Goal: Task Accomplishment & Management: Manage account settings

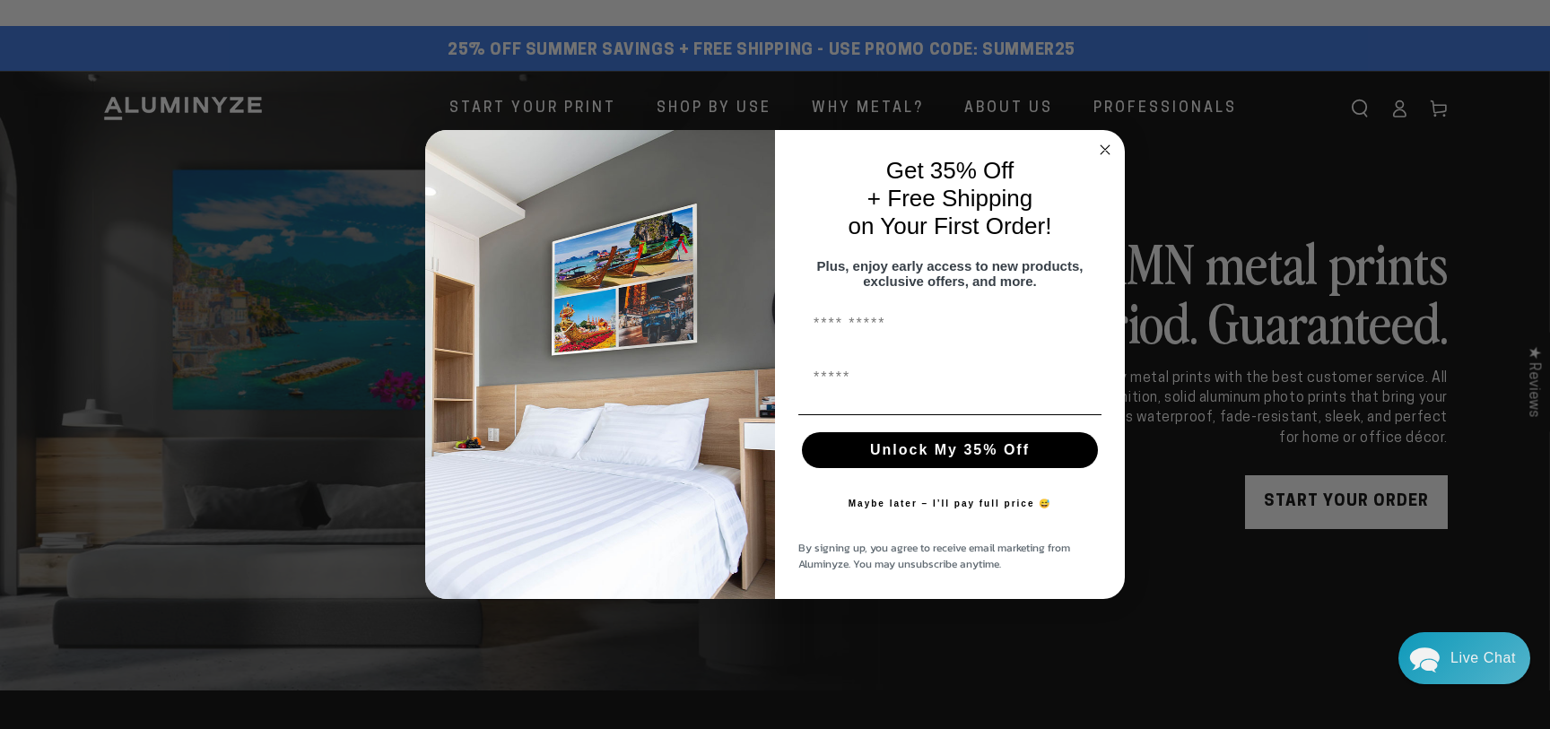
click at [1103, 141] on circle "Close dialog" at bounding box center [1105, 149] width 21 height 21
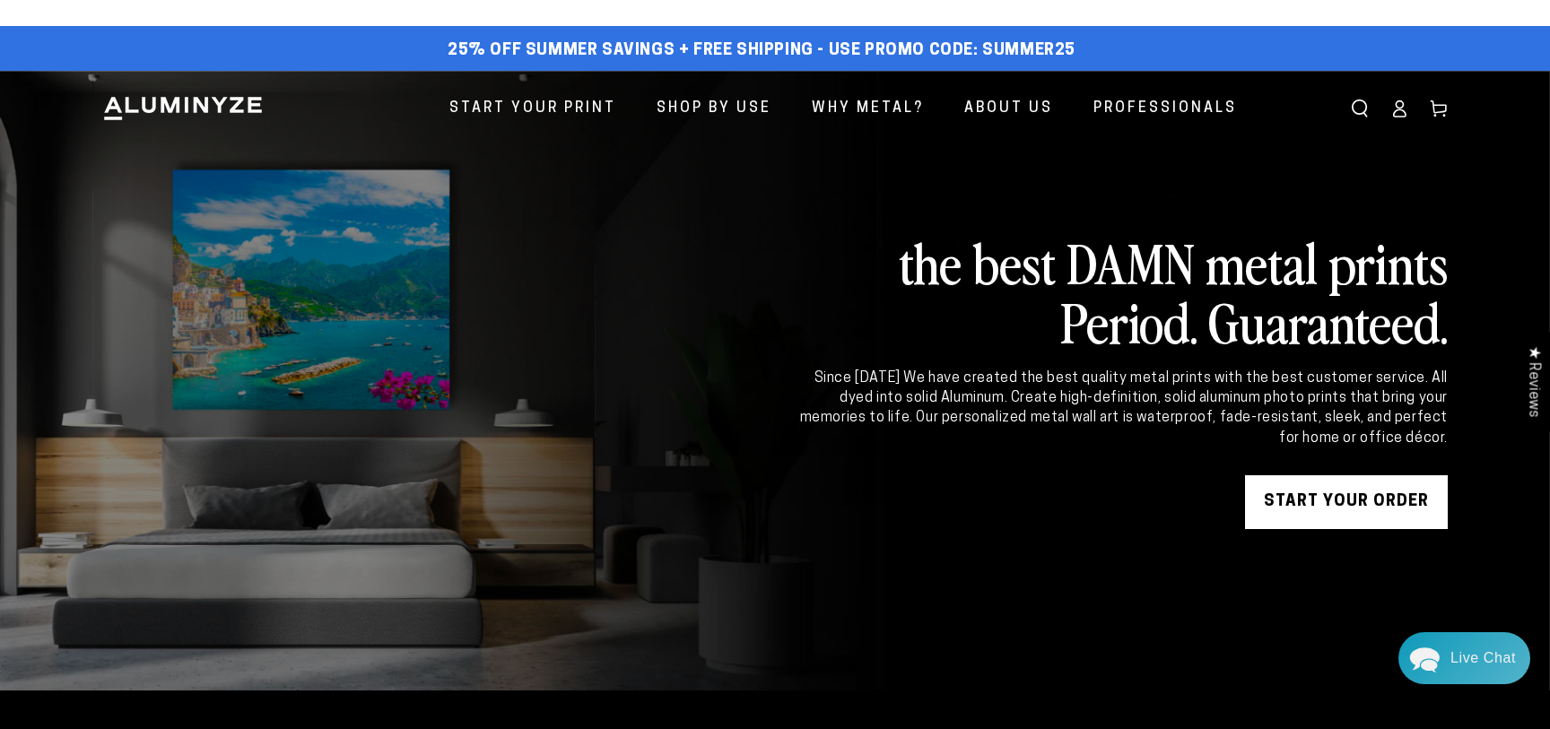
click at [1403, 112] on icon at bounding box center [1399, 109] width 18 height 18
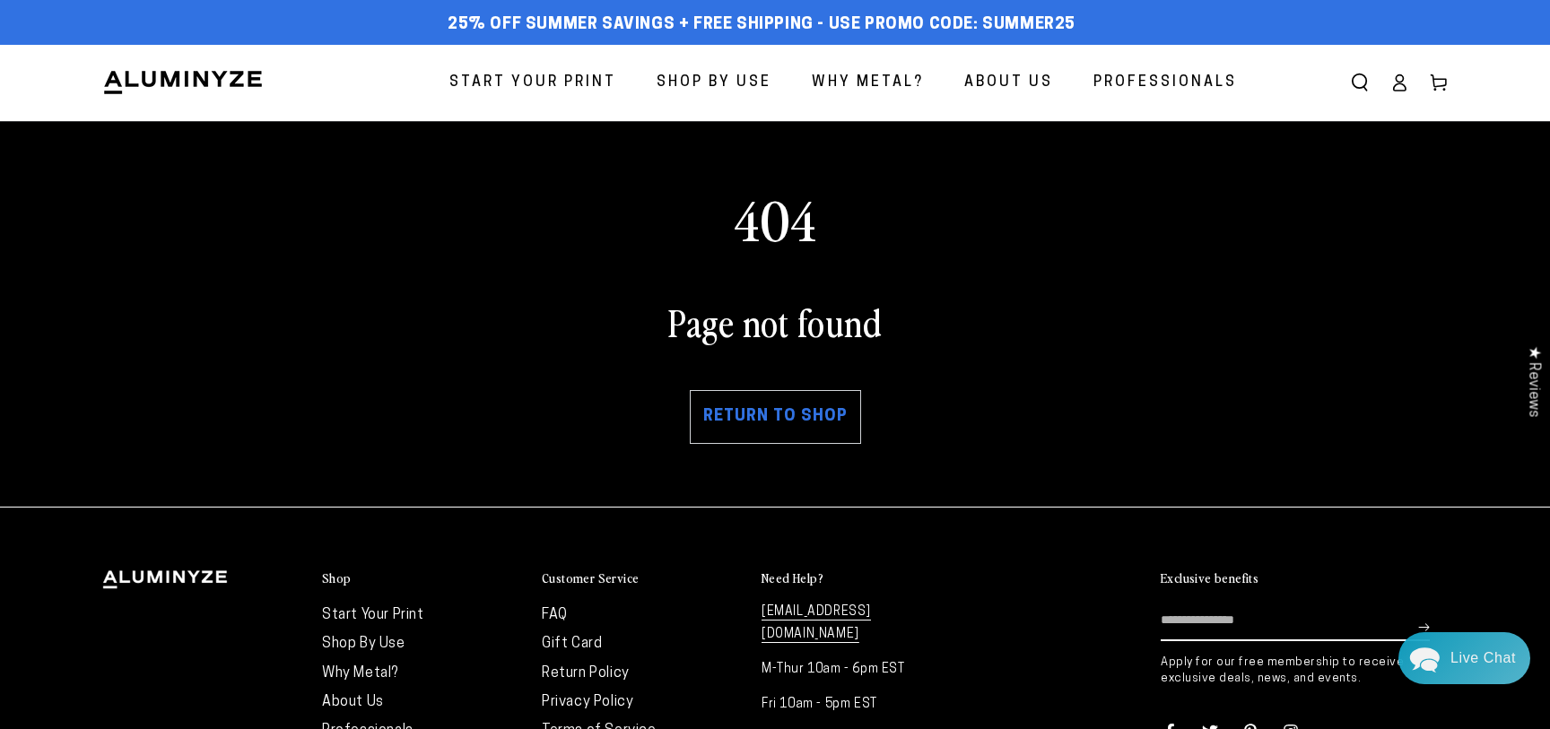
click at [1400, 85] on icon at bounding box center [1399, 83] width 18 height 18
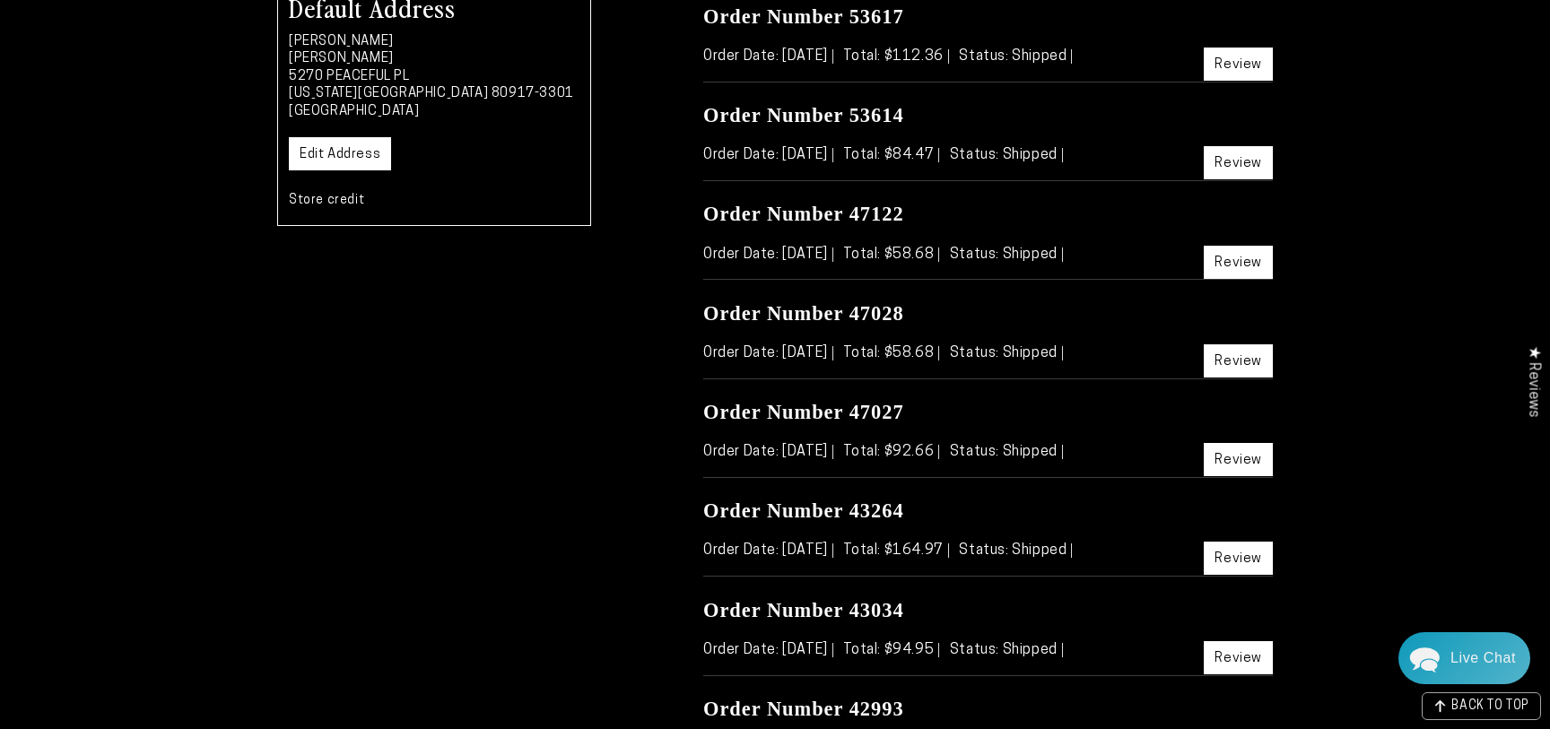
scroll to position [423, 0]
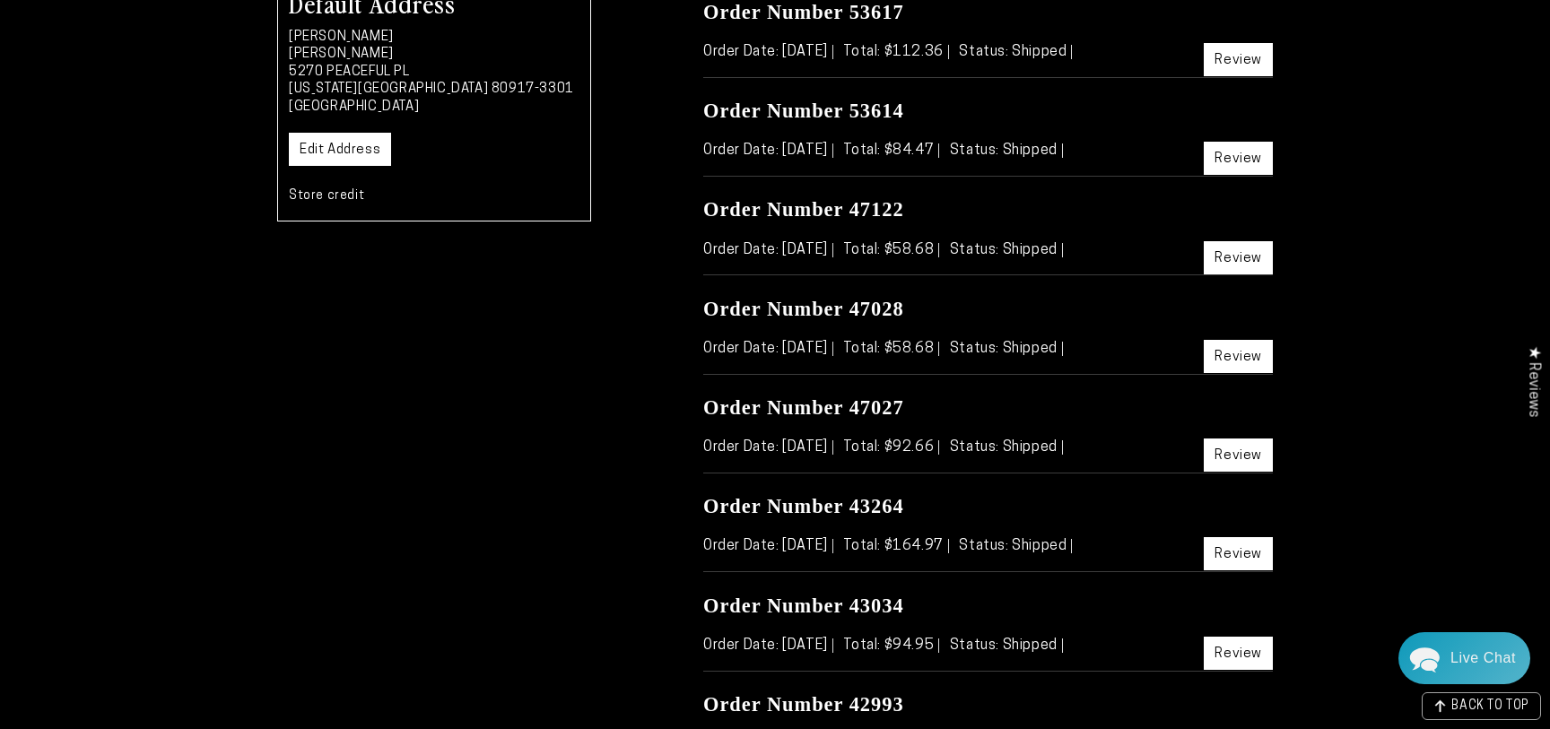
click at [1240, 548] on link "Review" at bounding box center [1238, 553] width 69 height 33
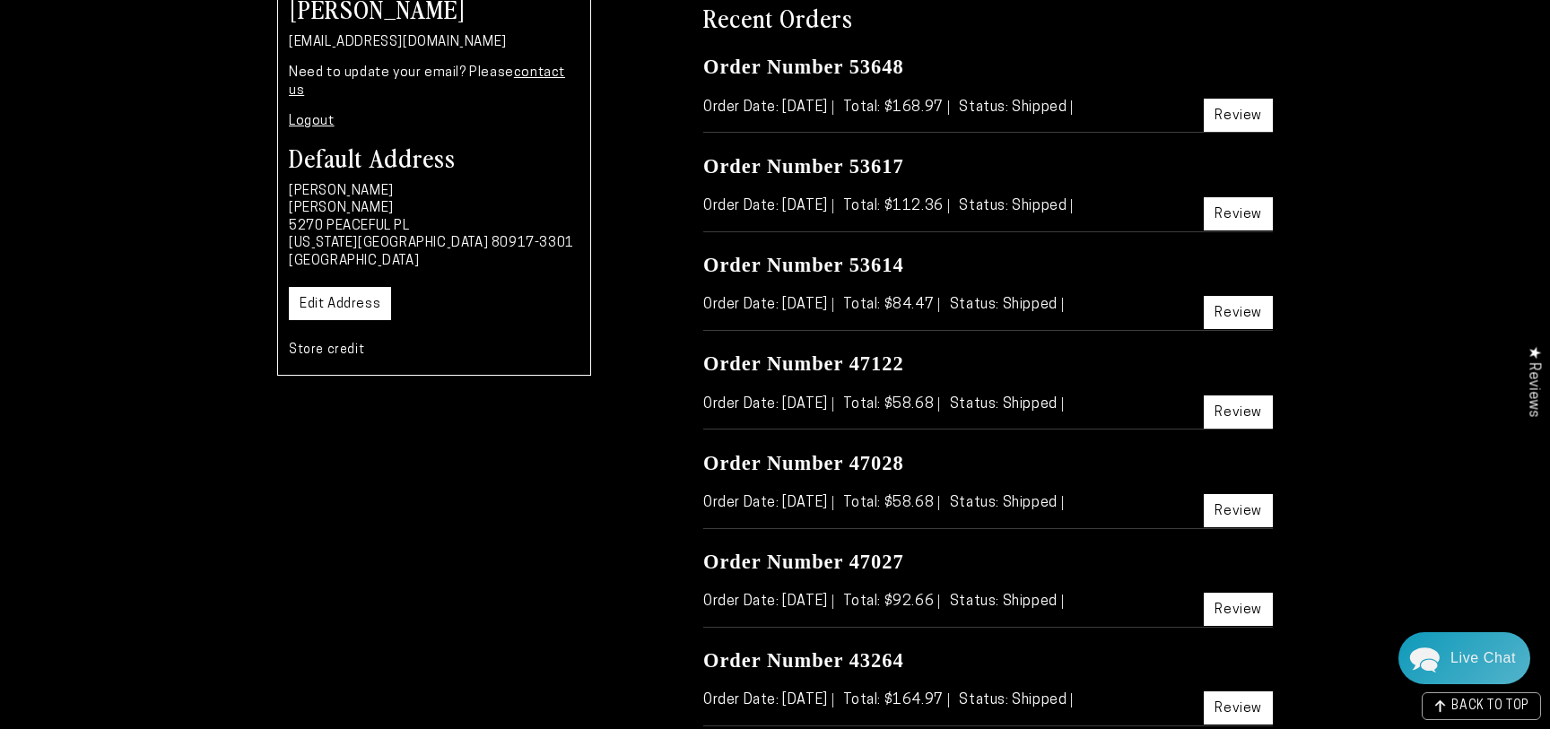
scroll to position [266, 0]
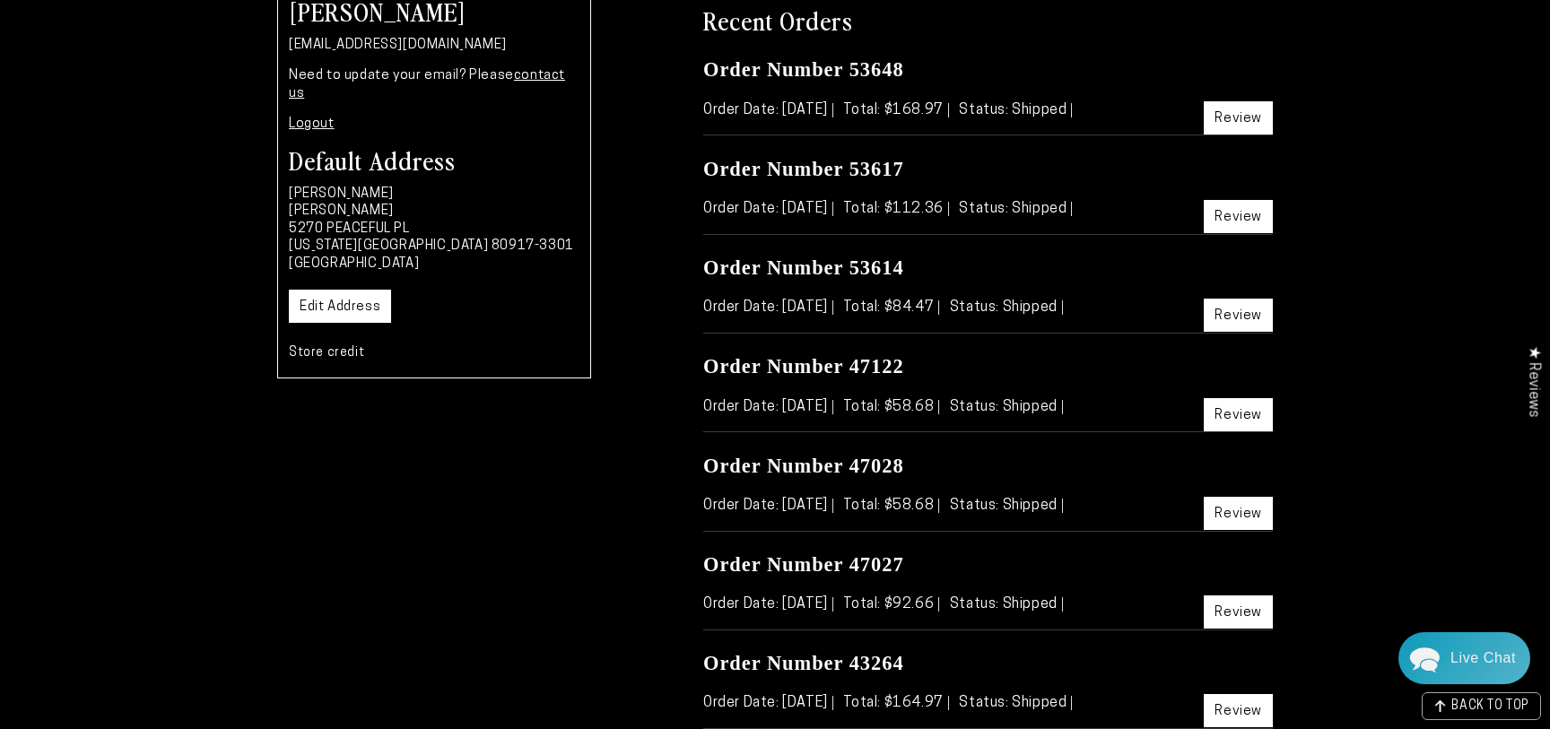
click at [1255, 216] on link "Review" at bounding box center [1238, 216] width 69 height 33
click at [1244, 381] on div "Order Number 47122 Order Date: Feb 26, 2024 Total: $58.68 Status: Shipped Review" at bounding box center [988, 392] width 570 height 79
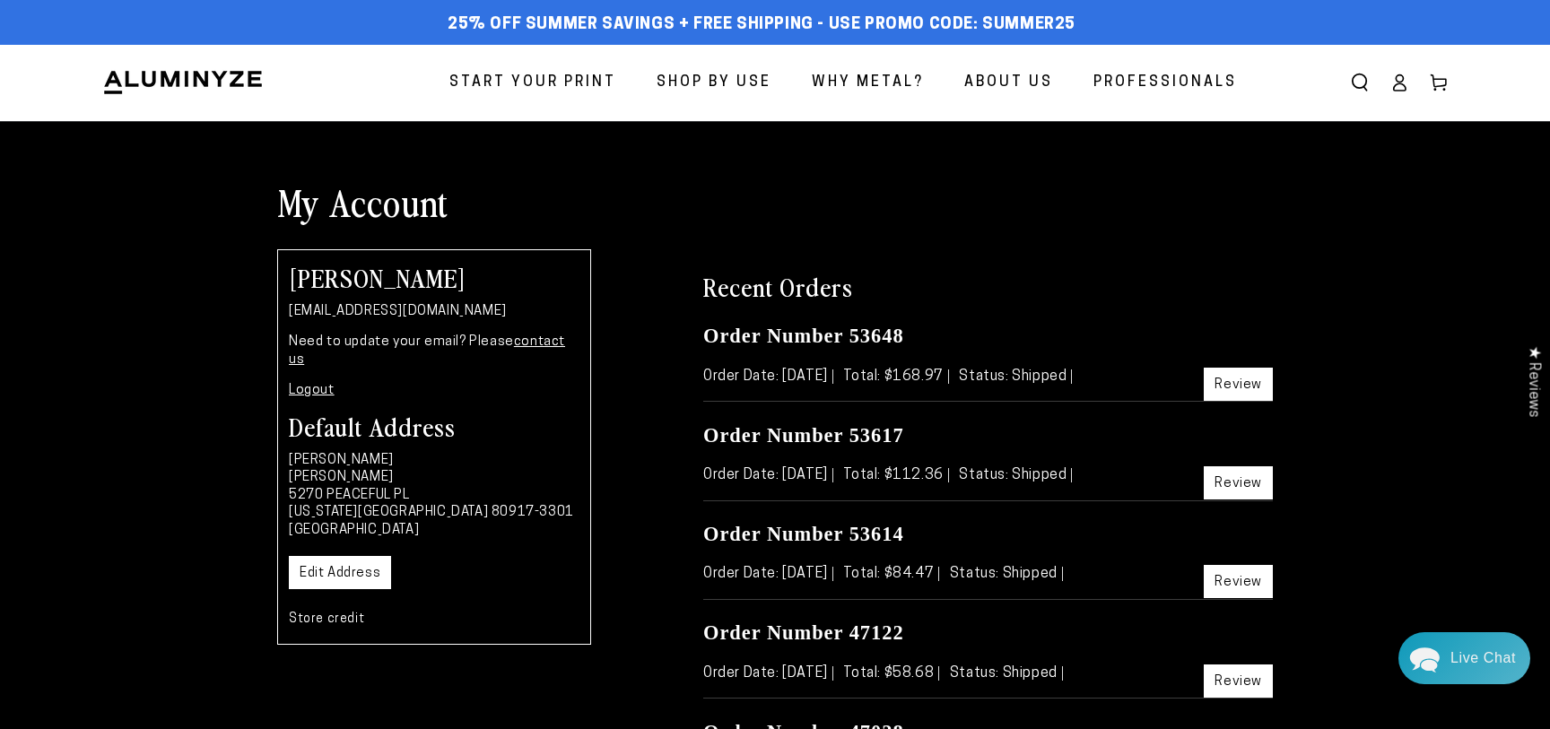
click at [1238, 386] on link "Review" at bounding box center [1238, 384] width 69 height 33
click at [309, 384] on link "Logout" at bounding box center [312, 390] width 46 height 13
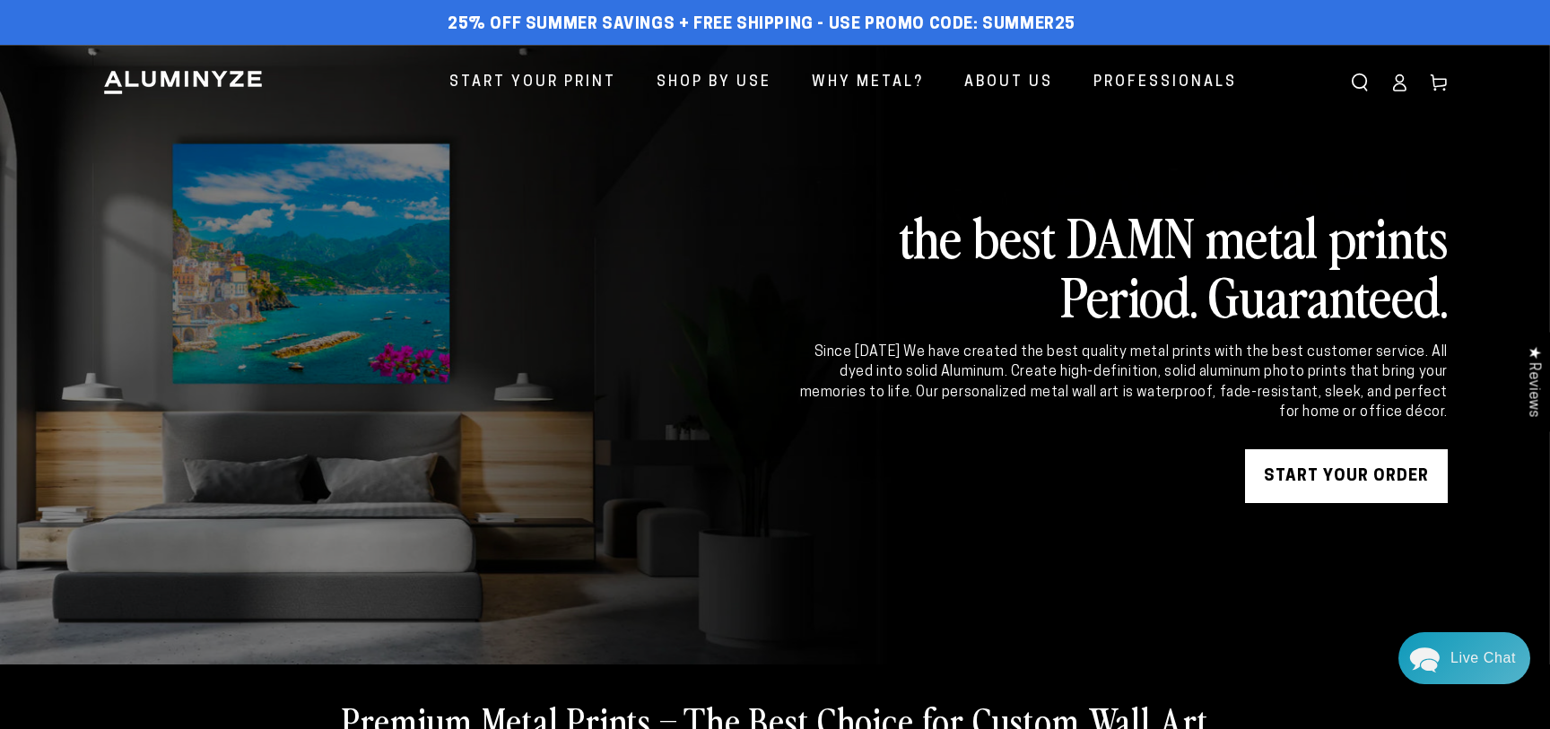
click at [1397, 85] on icon at bounding box center [1399, 83] width 18 height 18
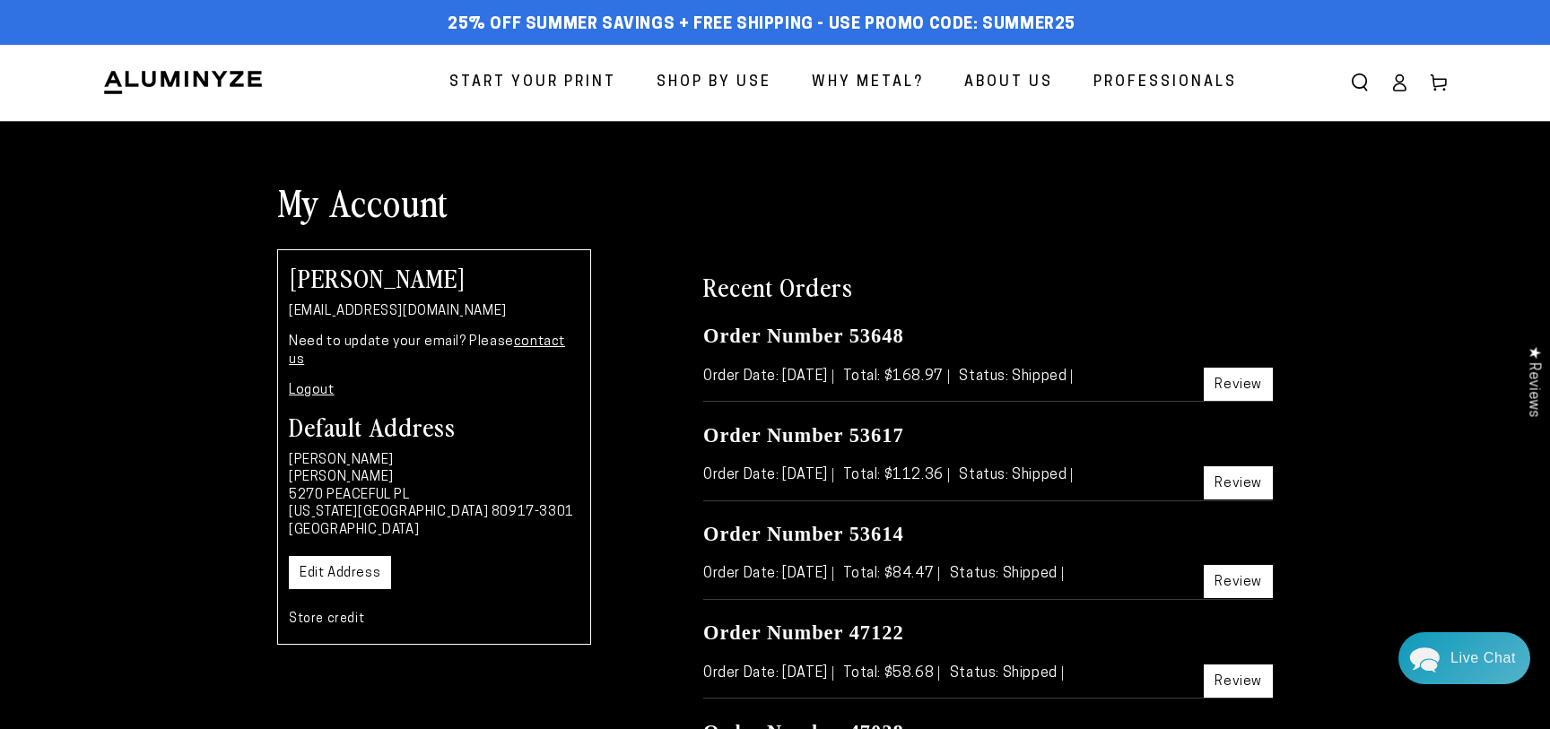
click at [1241, 481] on link "Review" at bounding box center [1238, 482] width 69 height 33
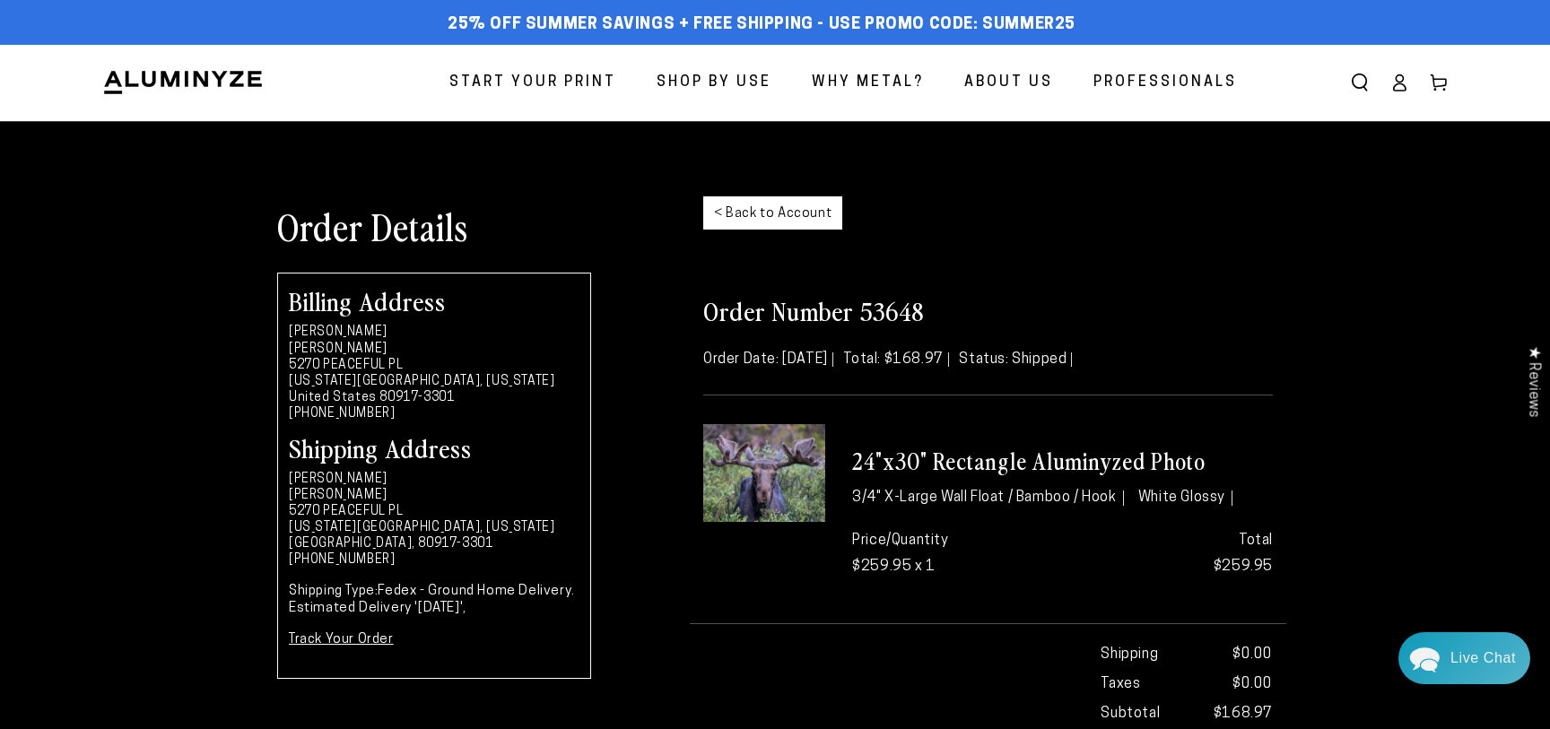
click at [742, 212] on link "< Back to Account" at bounding box center [772, 212] width 139 height 33
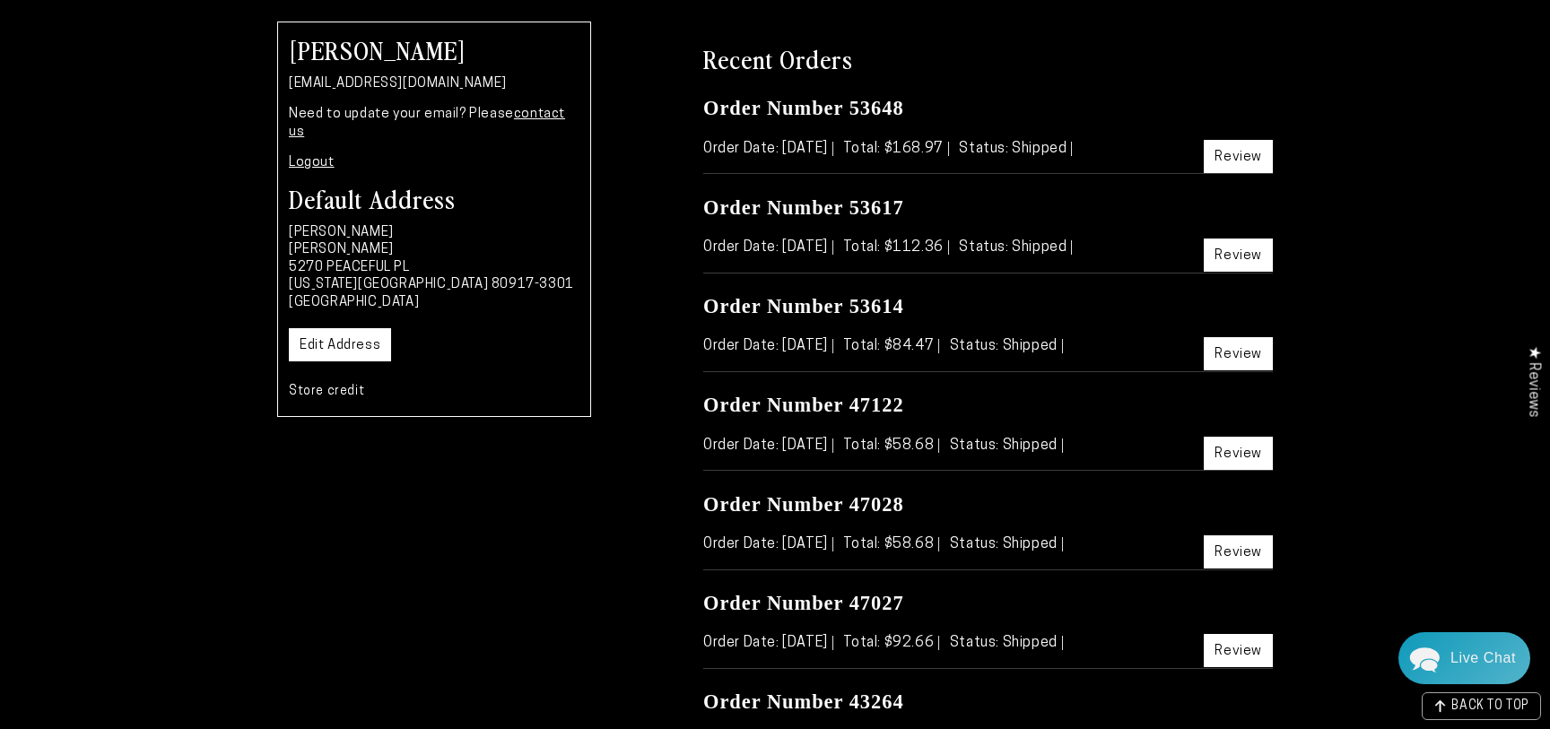
click at [1241, 352] on link "Review" at bounding box center [1238, 353] width 69 height 33
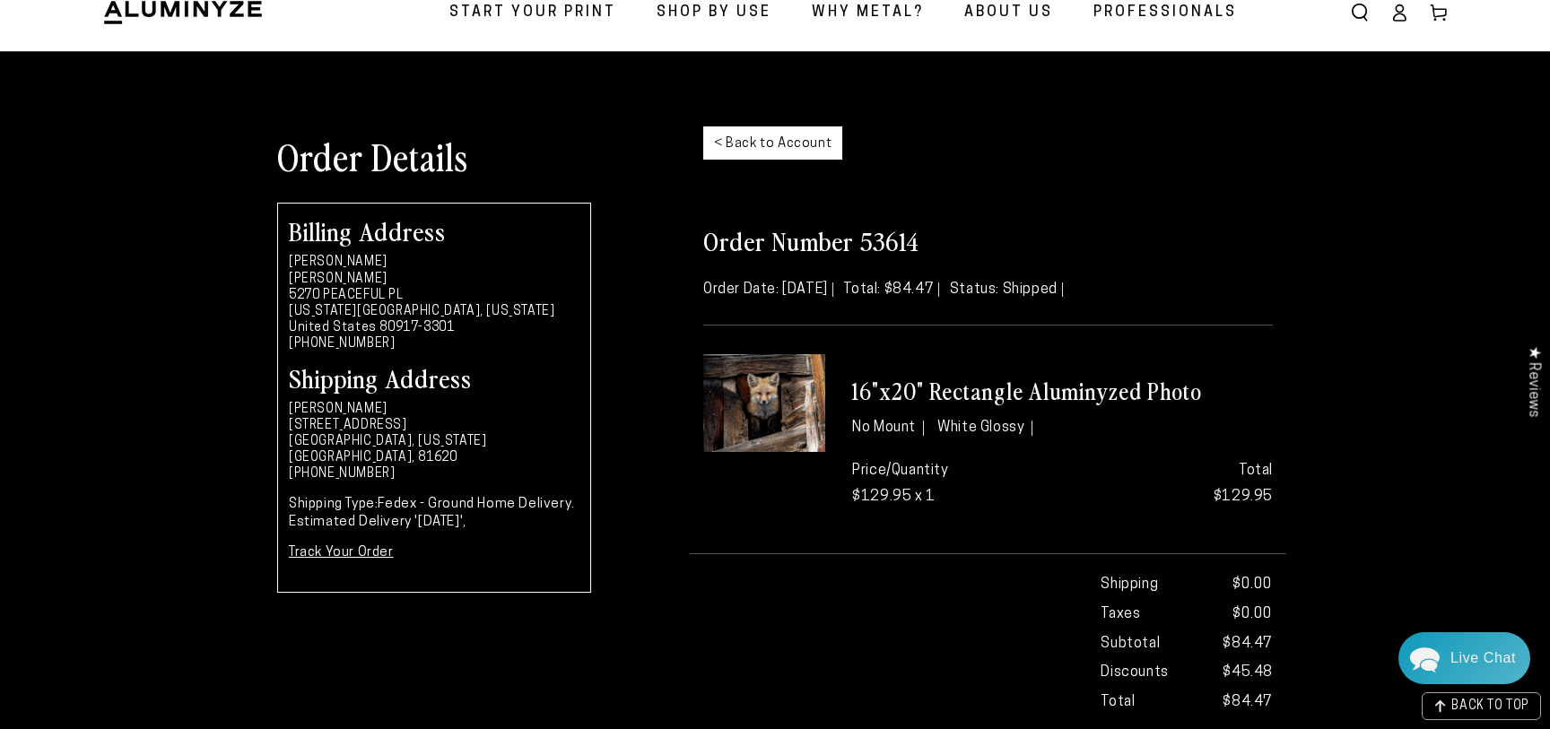
scroll to position [83, 0]
